Goal: Task Accomplishment & Management: Use online tool/utility

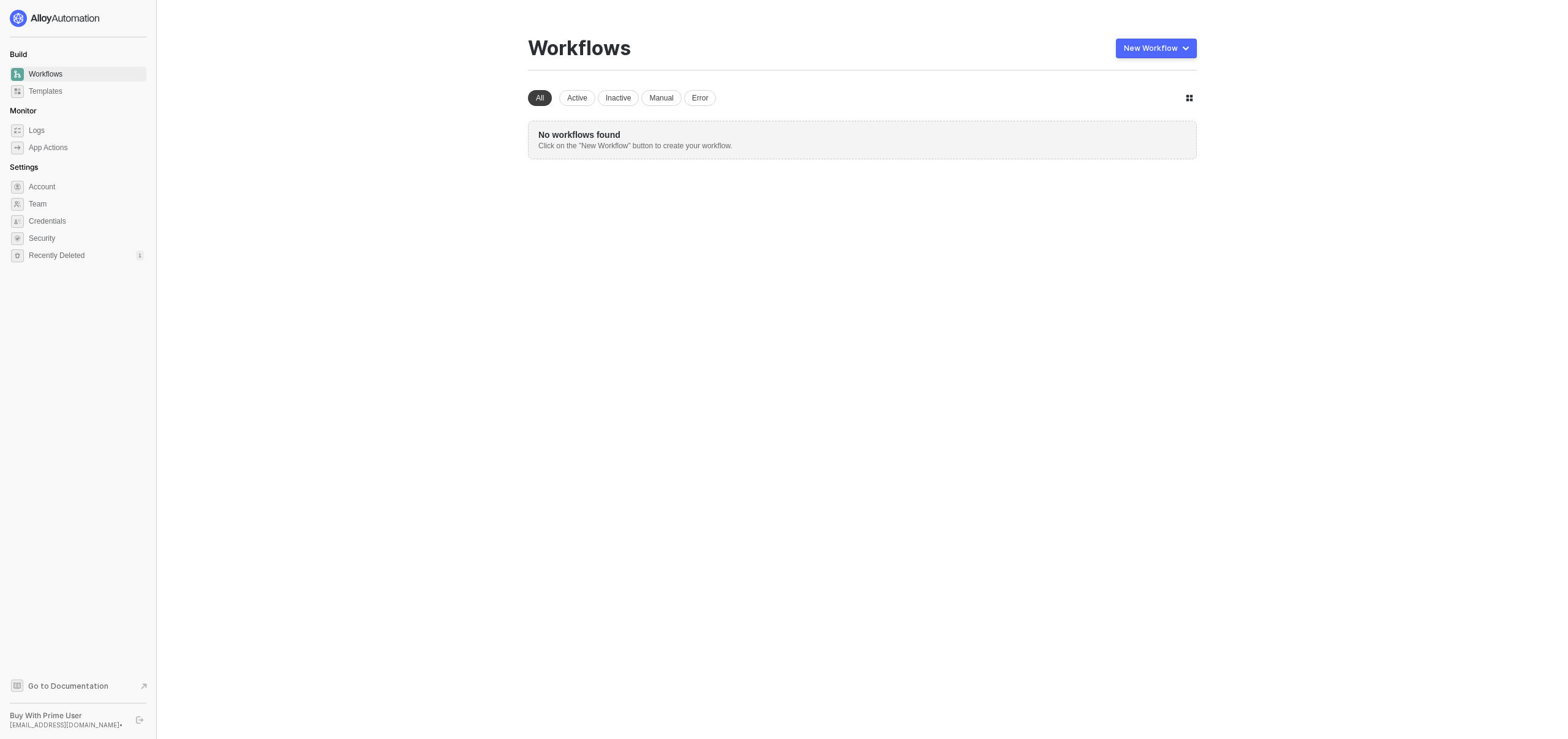
click at [1166, 47] on div "New Workflow" at bounding box center [1150, 48] width 54 height 10
click at [1115, 71] on div "Start From Template" at bounding box center [1123, 73] width 66 height 12
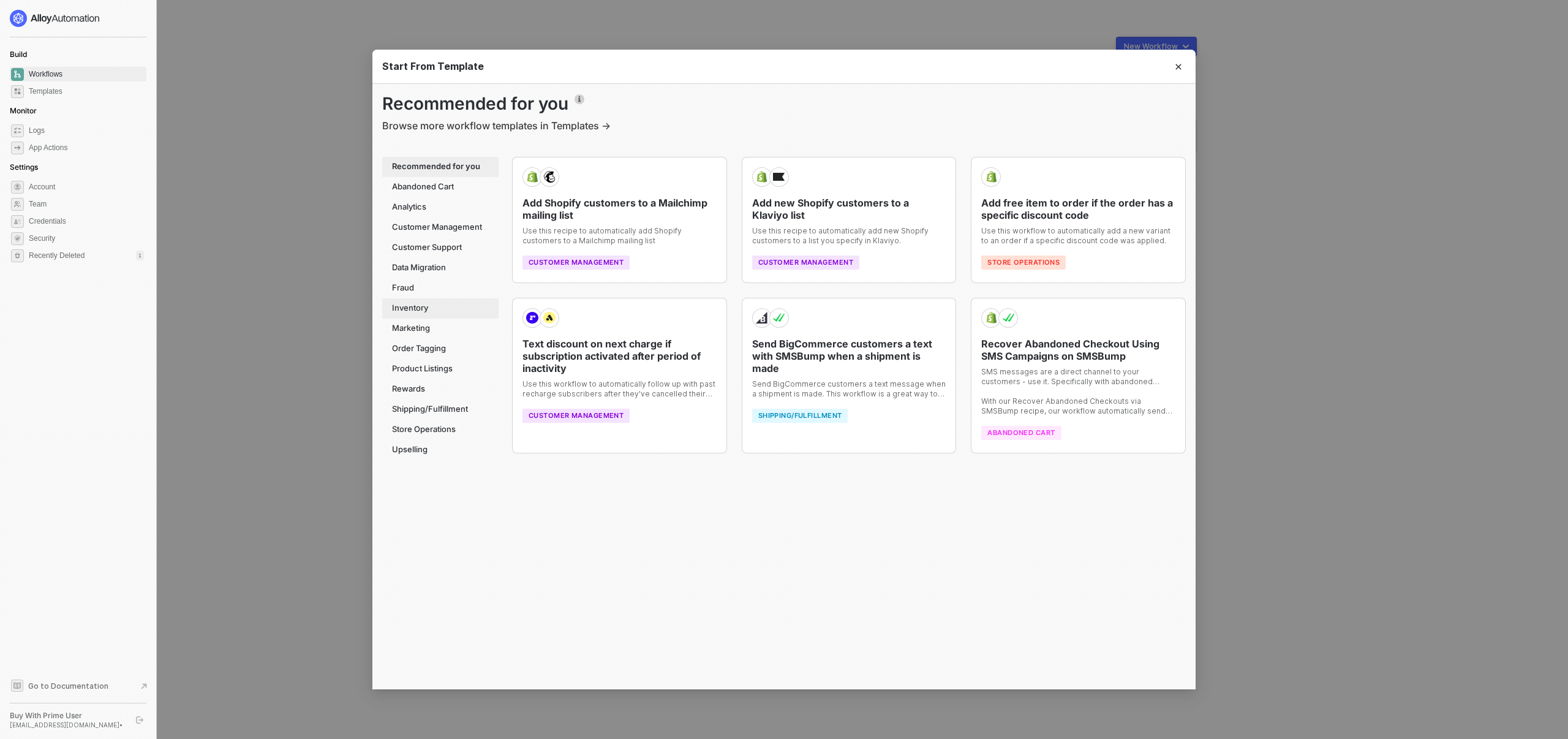
click at [439, 308] on div "Inventory" at bounding box center [440, 308] width 116 height 21
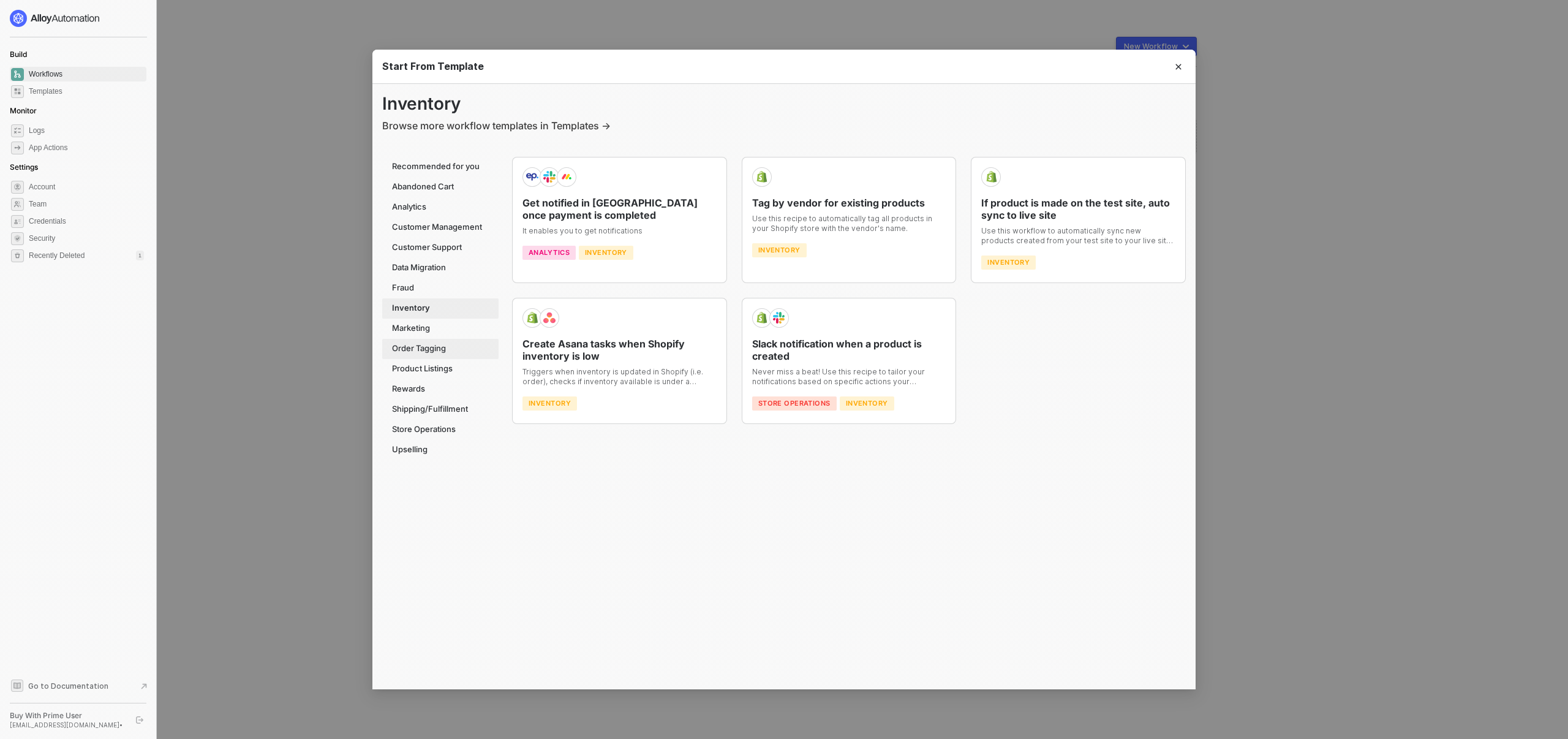
click at [435, 344] on div "Order Tagging" at bounding box center [440, 349] width 116 height 21
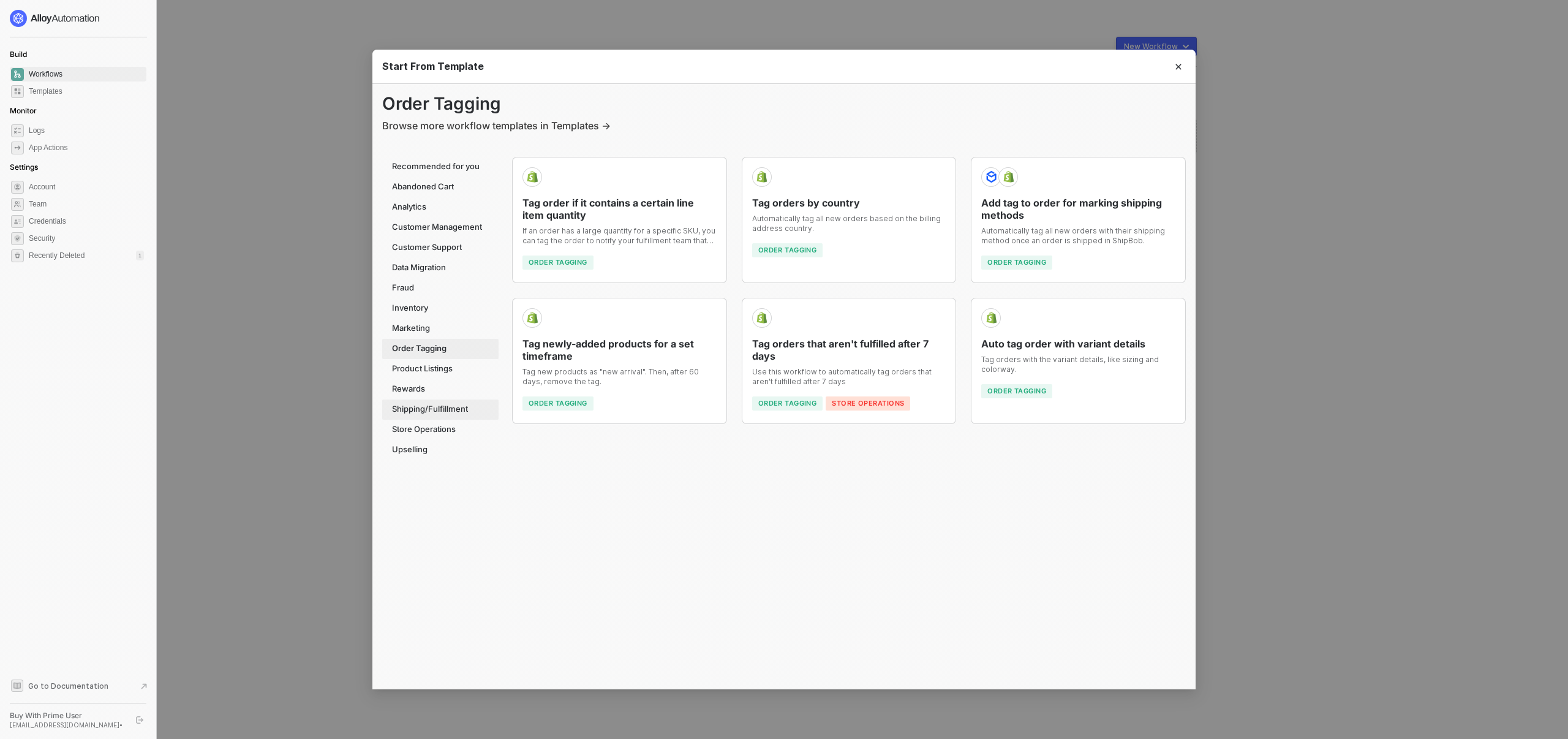
click at [436, 410] on div "Shipping/Fulfillment" at bounding box center [440, 409] width 116 height 21
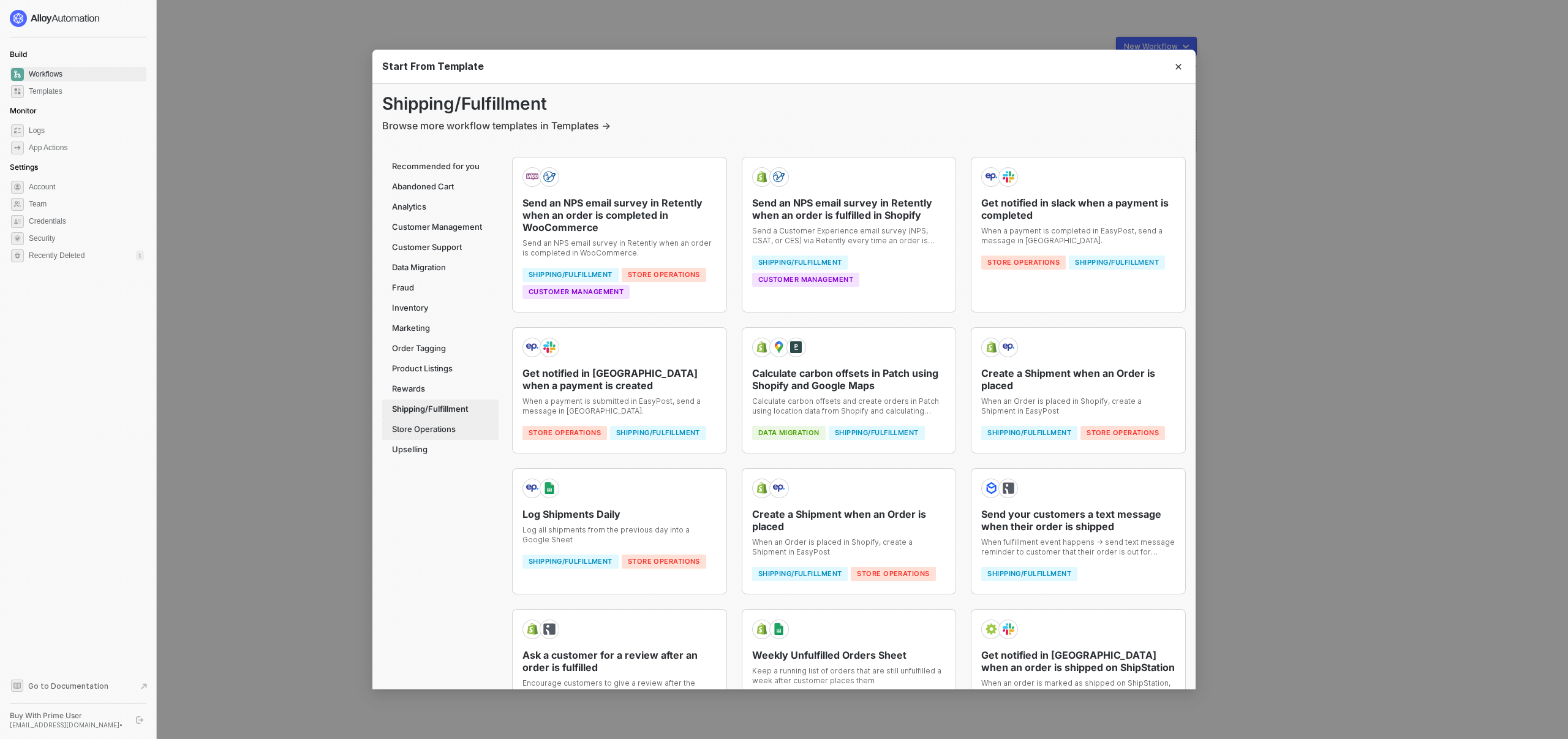
click at [425, 431] on div "Store Operations" at bounding box center [440, 430] width 116 height 21
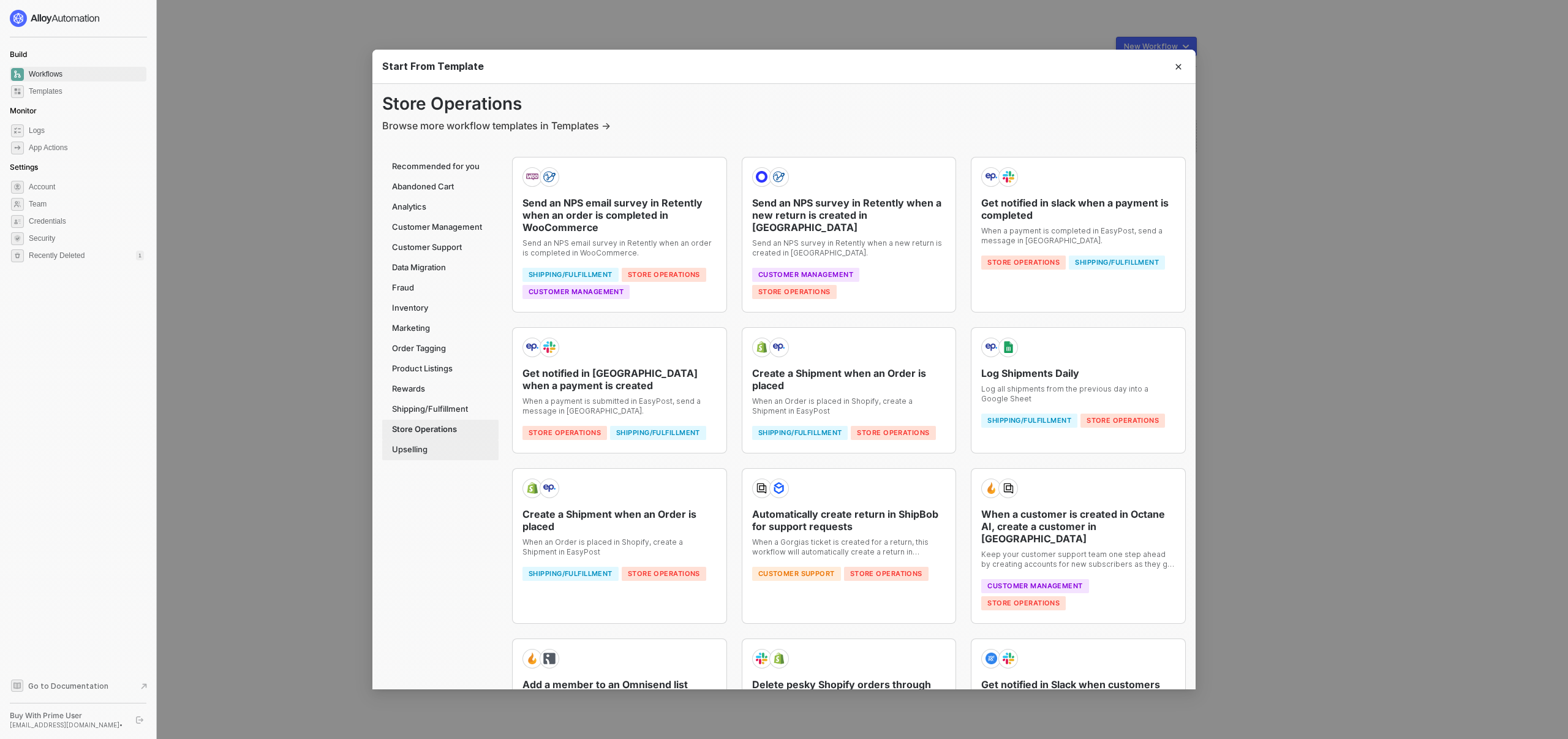
click at [420, 443] on div "Upselling" at bounding box center [440, 449] width 116 height 21
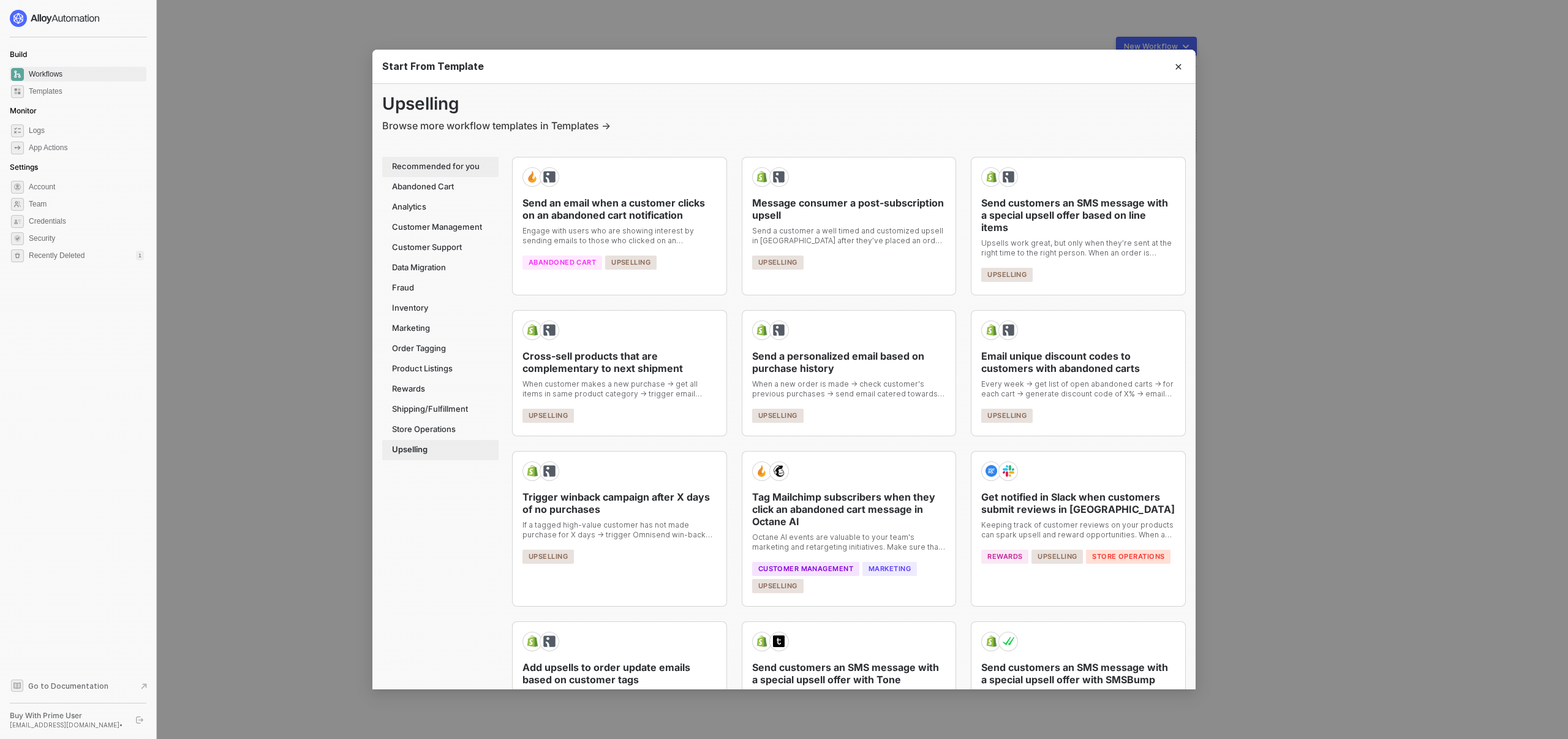
click at [437, 168] on div "Recommended for you" at bounding box center [440, 167] width 116 height 21
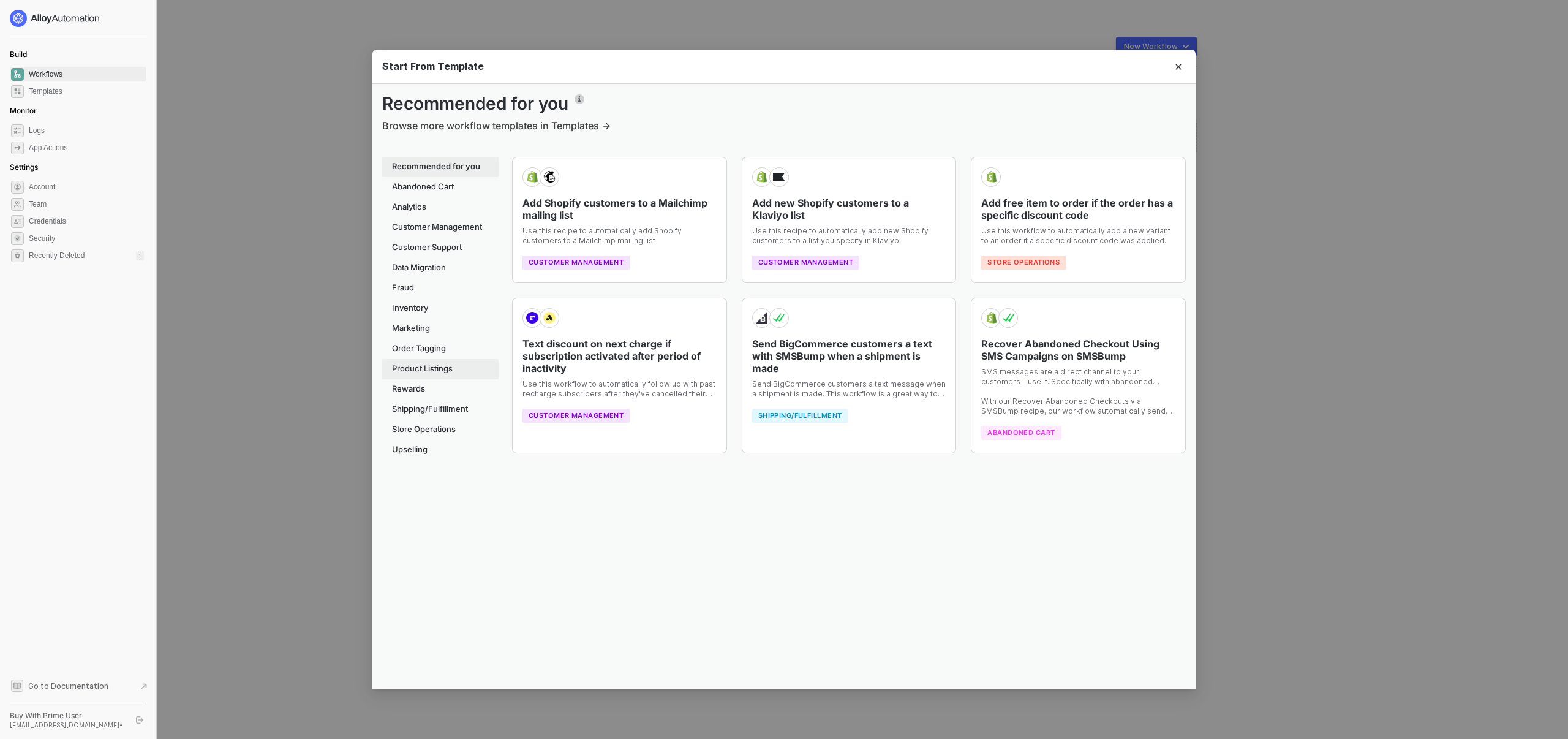
click at [428, 362] on div "Product Listings" at bounding box center [440, 369] width 116 height 21
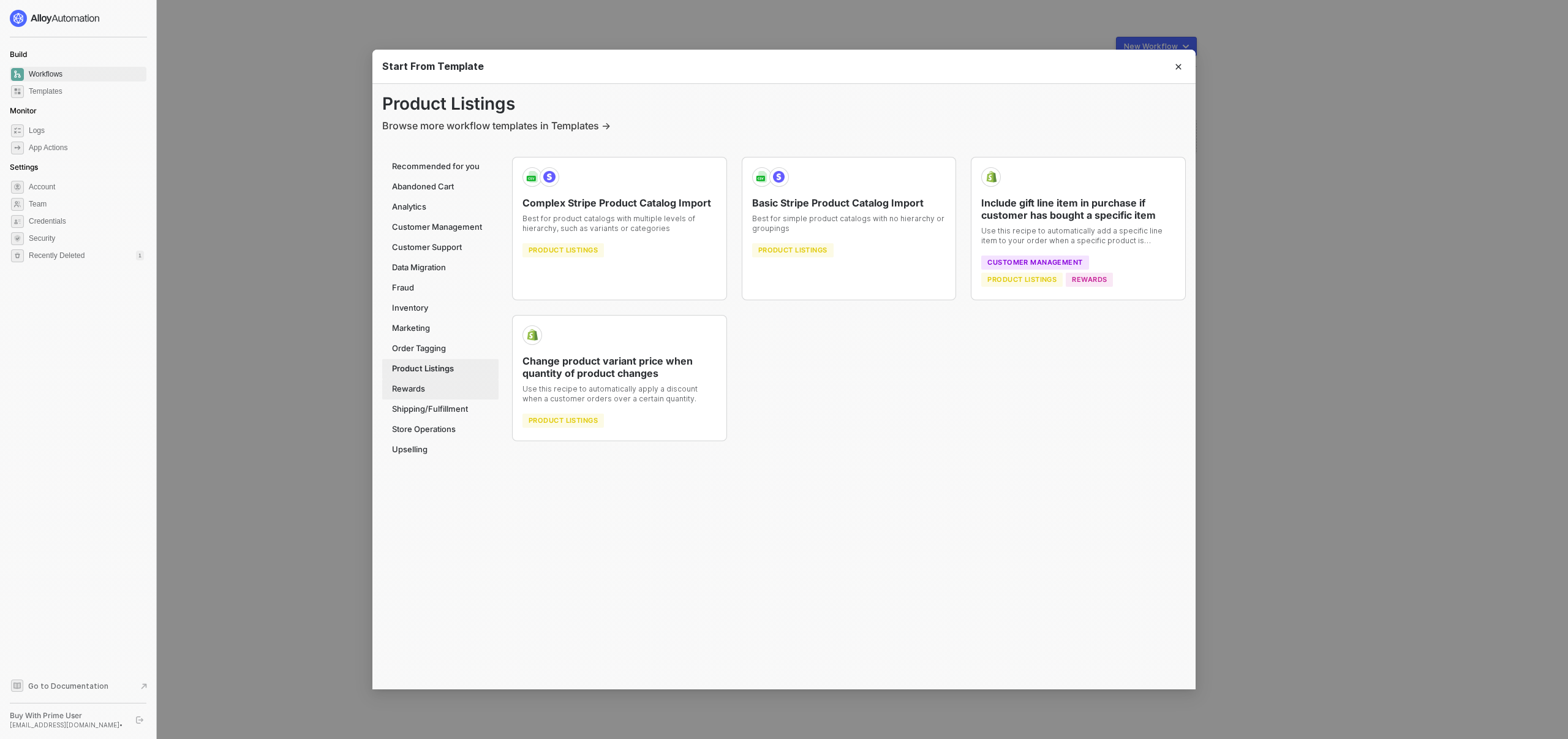
click at [414, 379] on div "Rewards" at bounding box center [440, 389] width 116 height 21
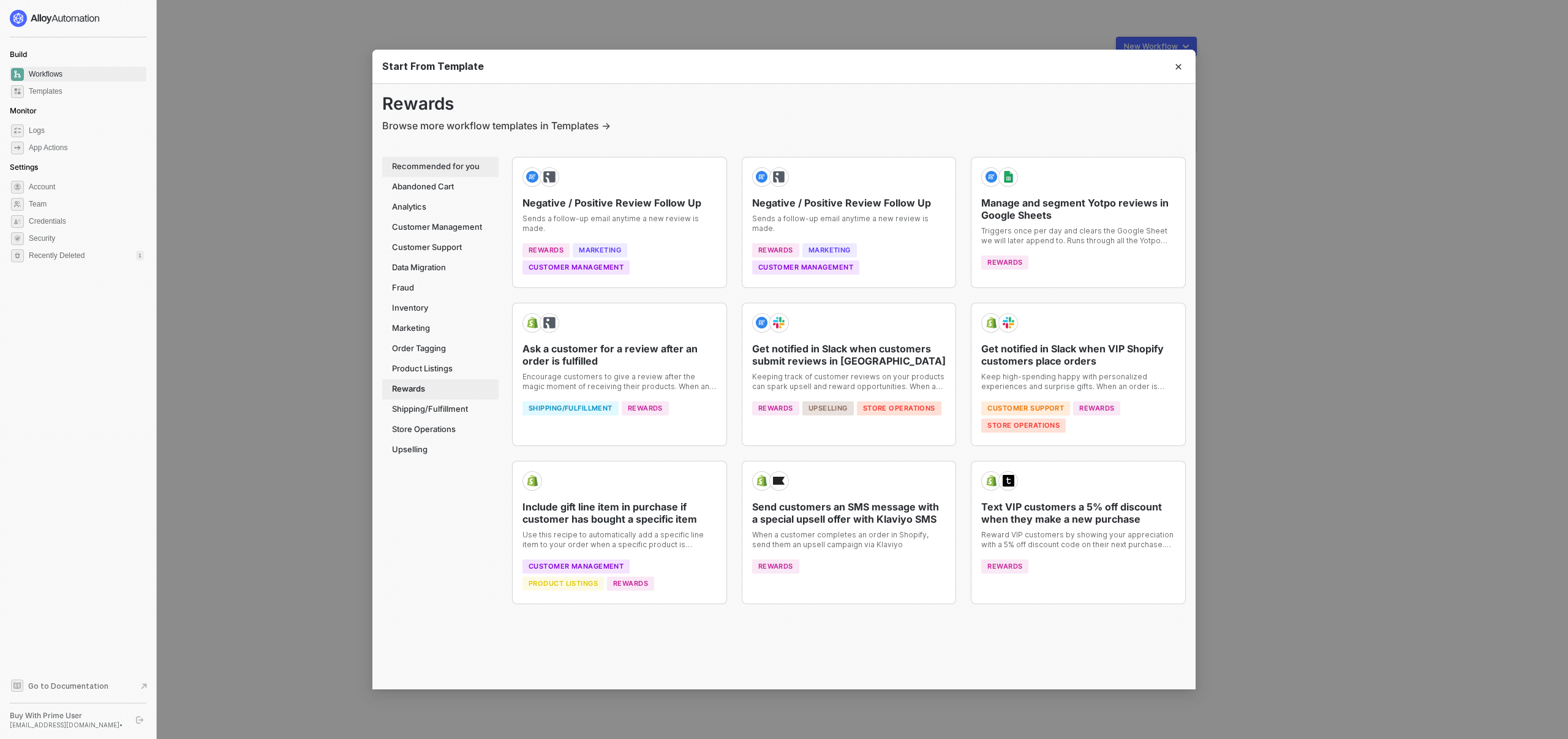
click at [463, 174] on div "Recommended for you" at bounding box center [440, 167] width 116 height 21
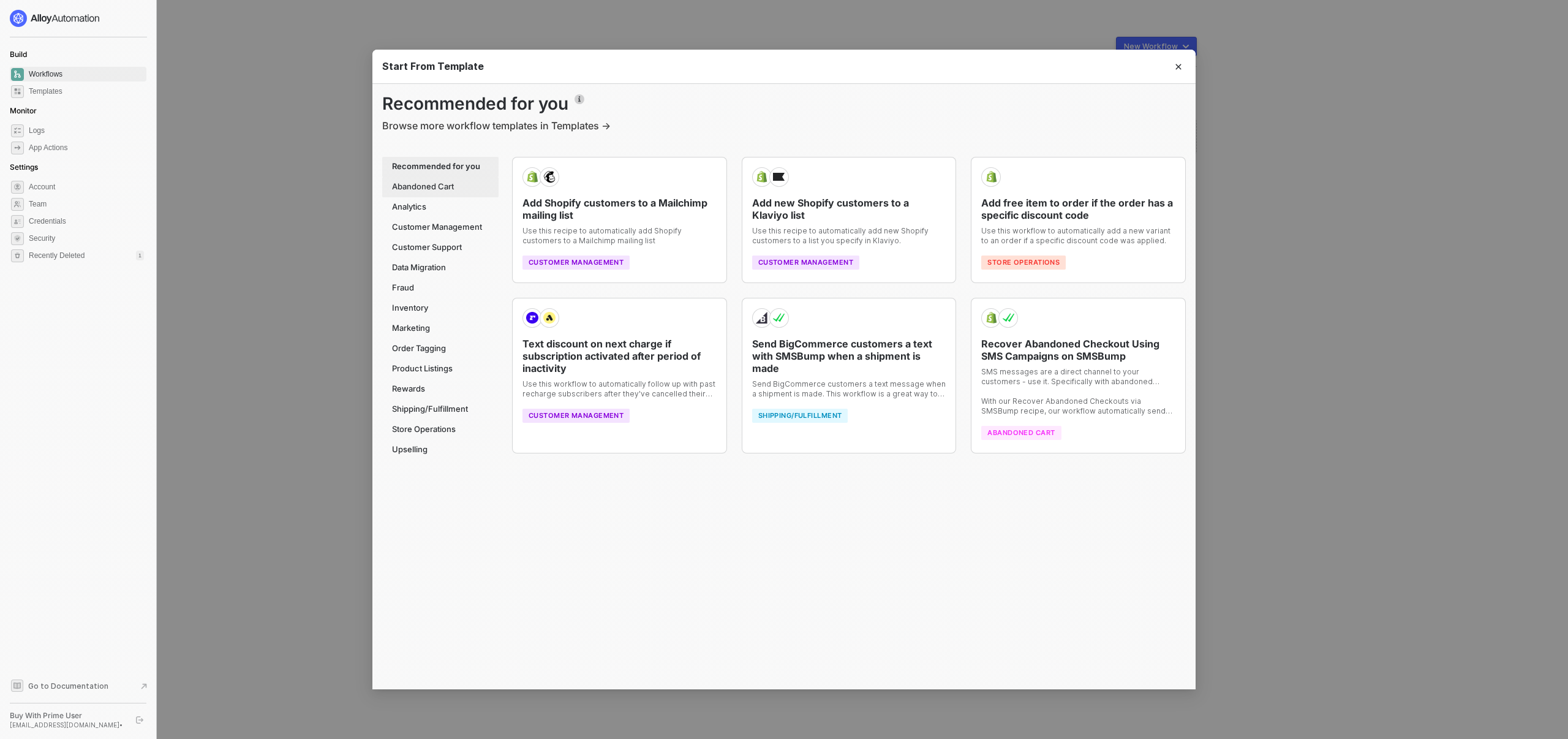
click at [435, 184] on div "Abandoned Cart" at bounding box center [440, 187] width 116 height 21
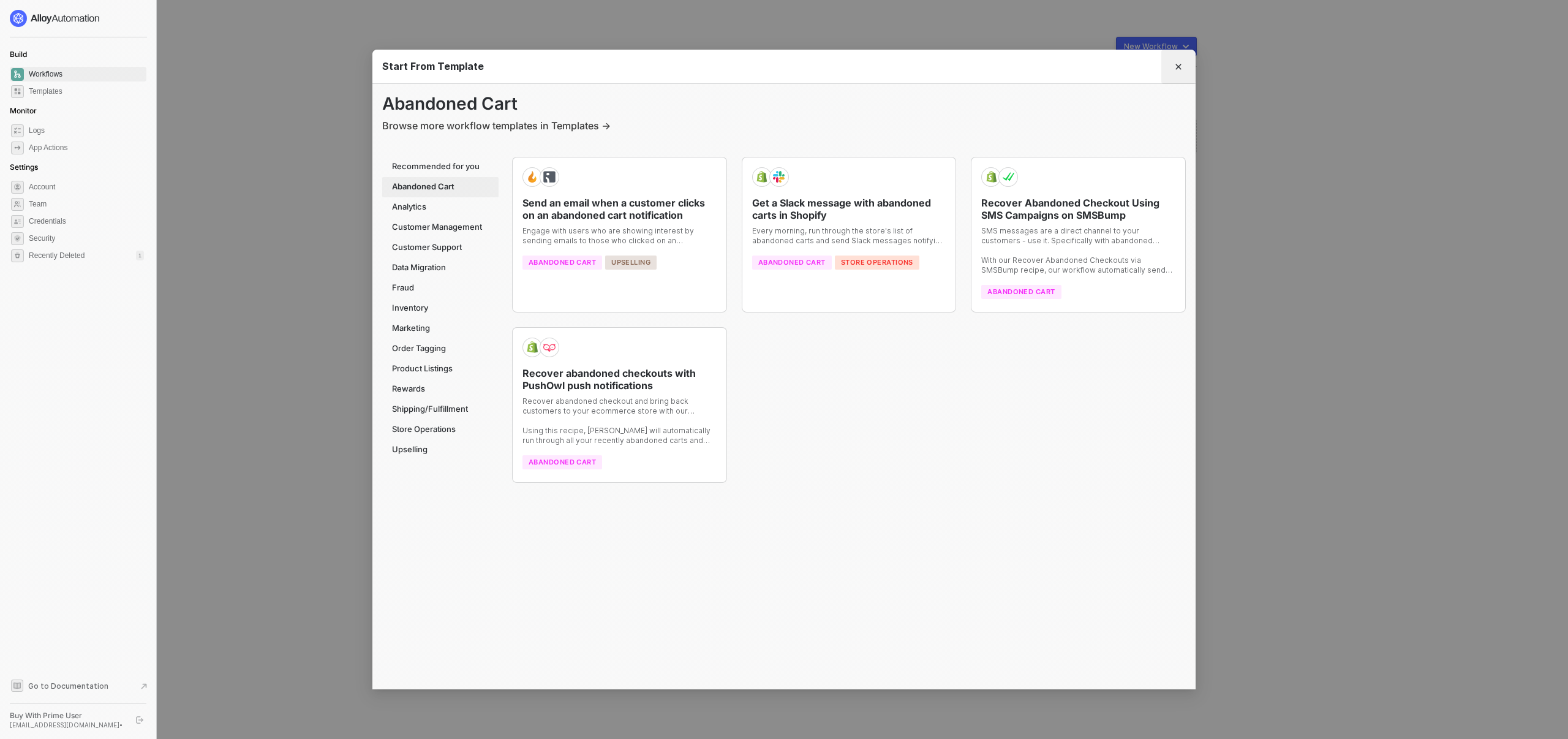
click at [1183, 68] on button "Close" at bounding box center [1178, 67] width 20 height 20
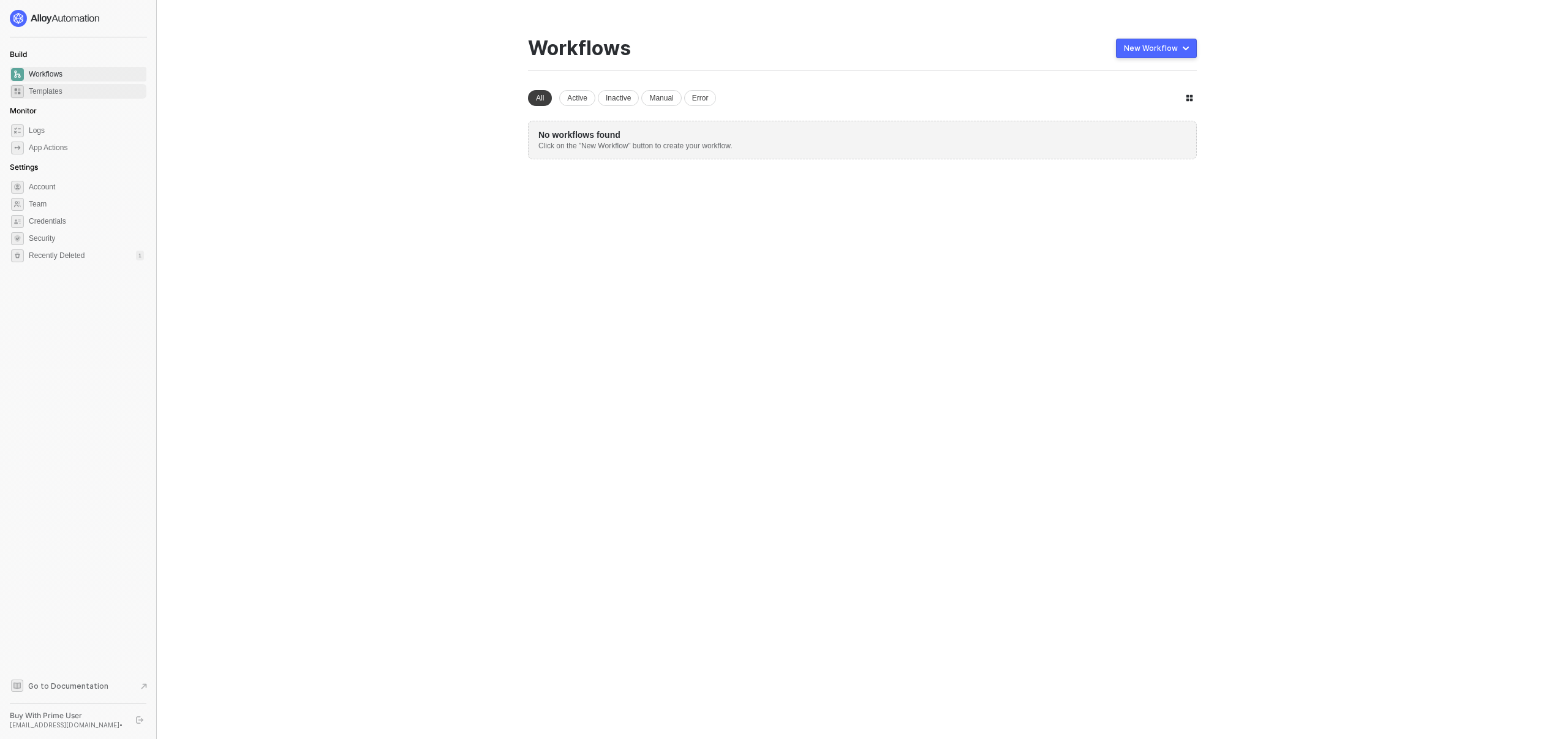
click at [44, 87] on span "Templates" at bounding box center [86, 91] width 115 height 15
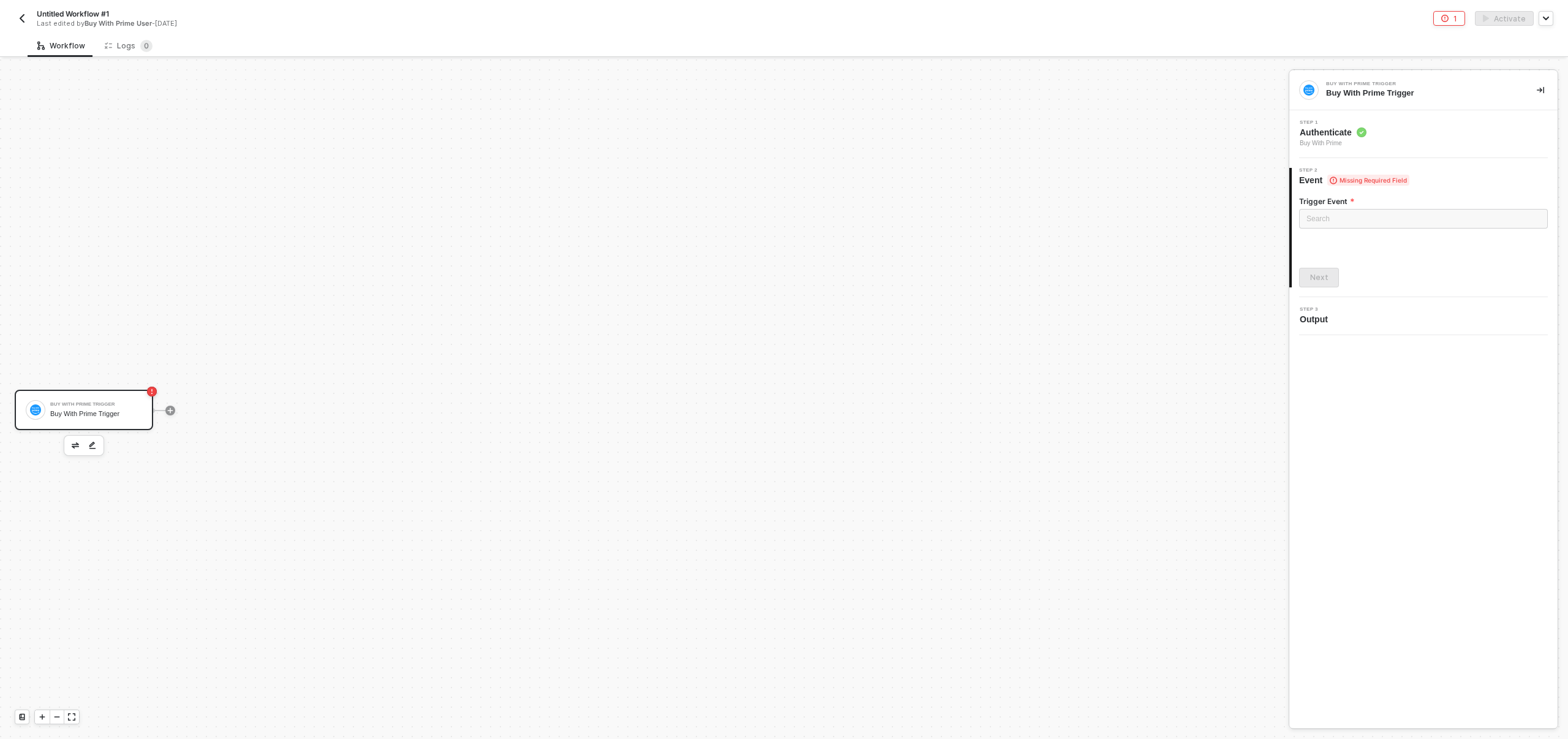
scroll to position [23, 0]
click at [18, 18] on img "button" at bounding box center [22, 19] width 10 height 10
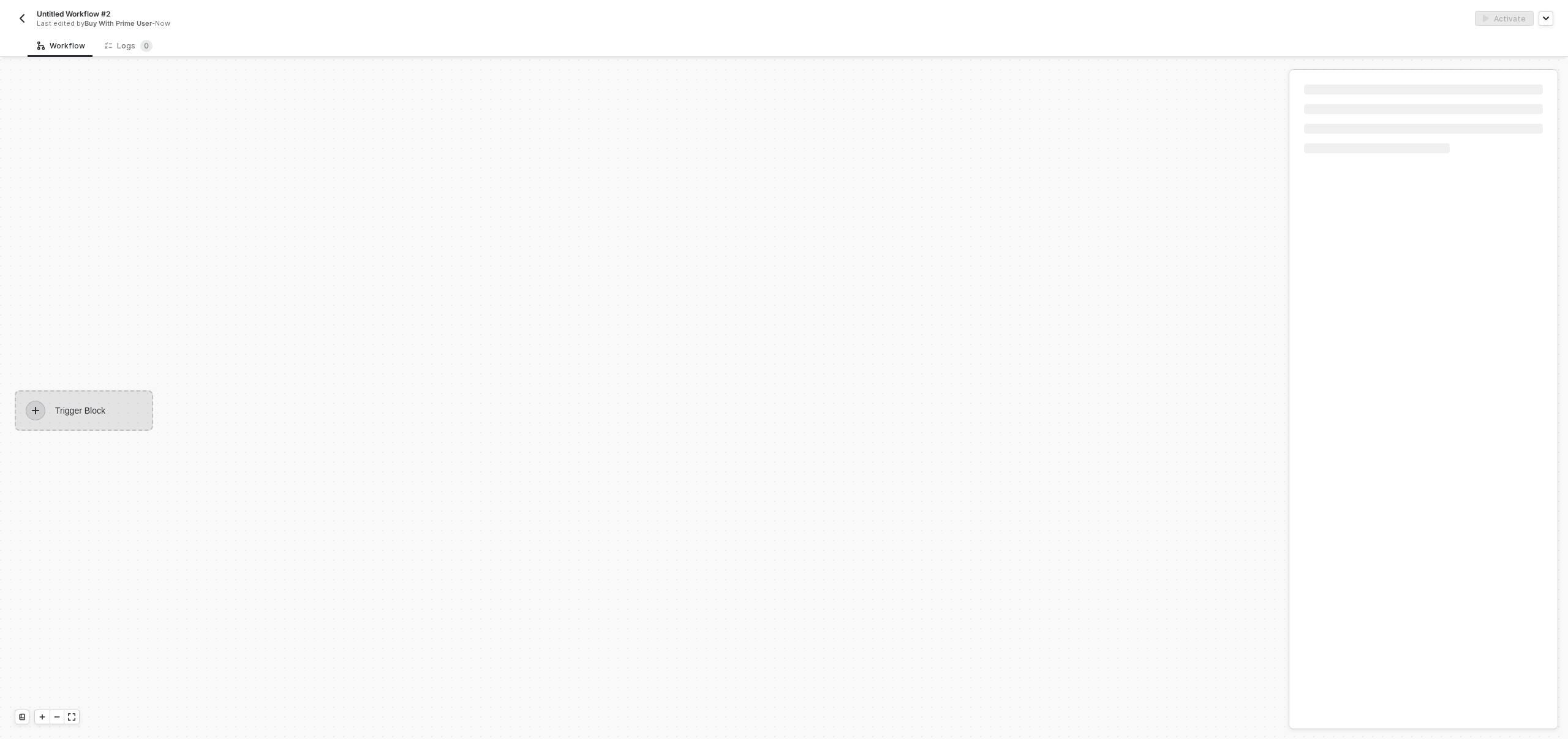
scroll to position [23, 0]
